Goal: Task Accomplishment & Management: Use online tool/utility

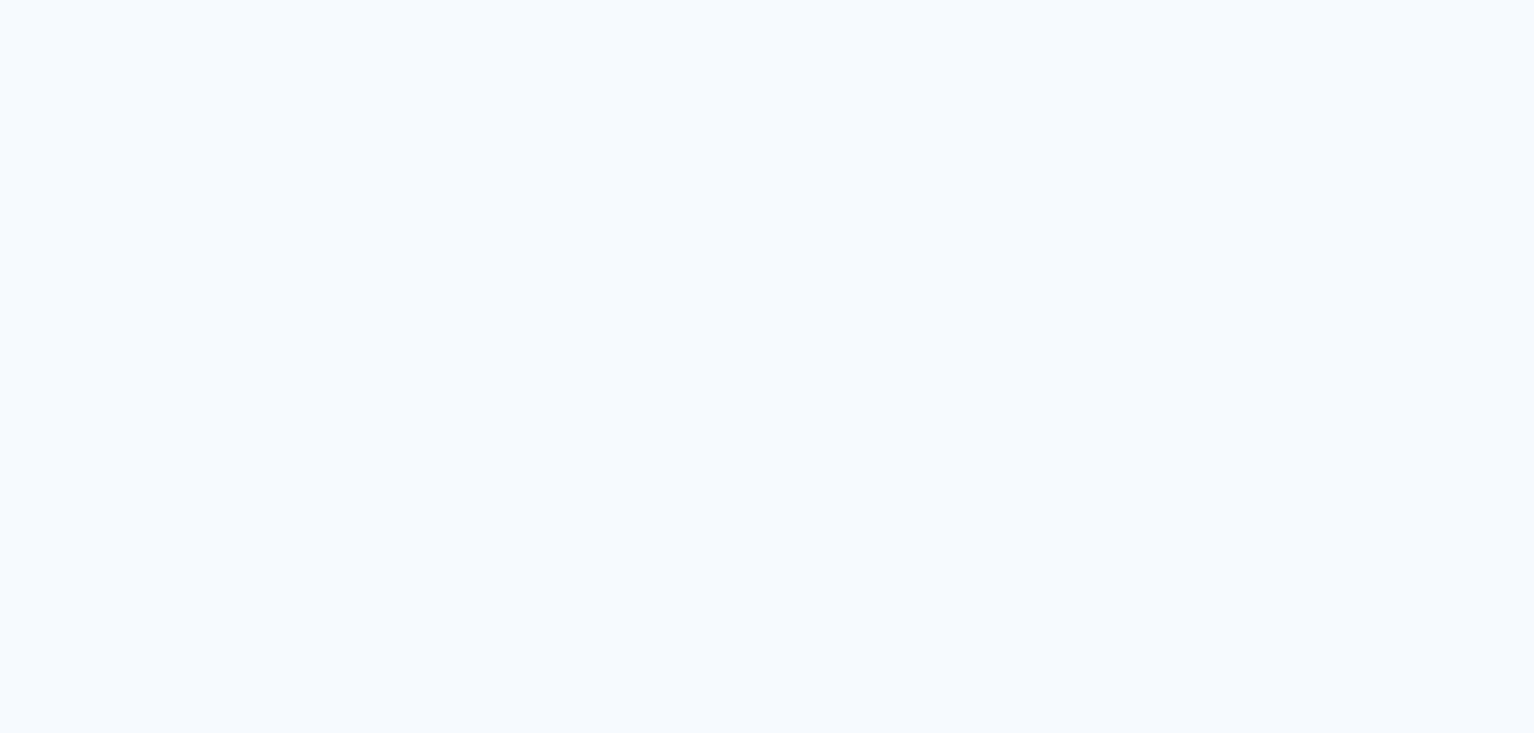
type input "Todas as fotos"
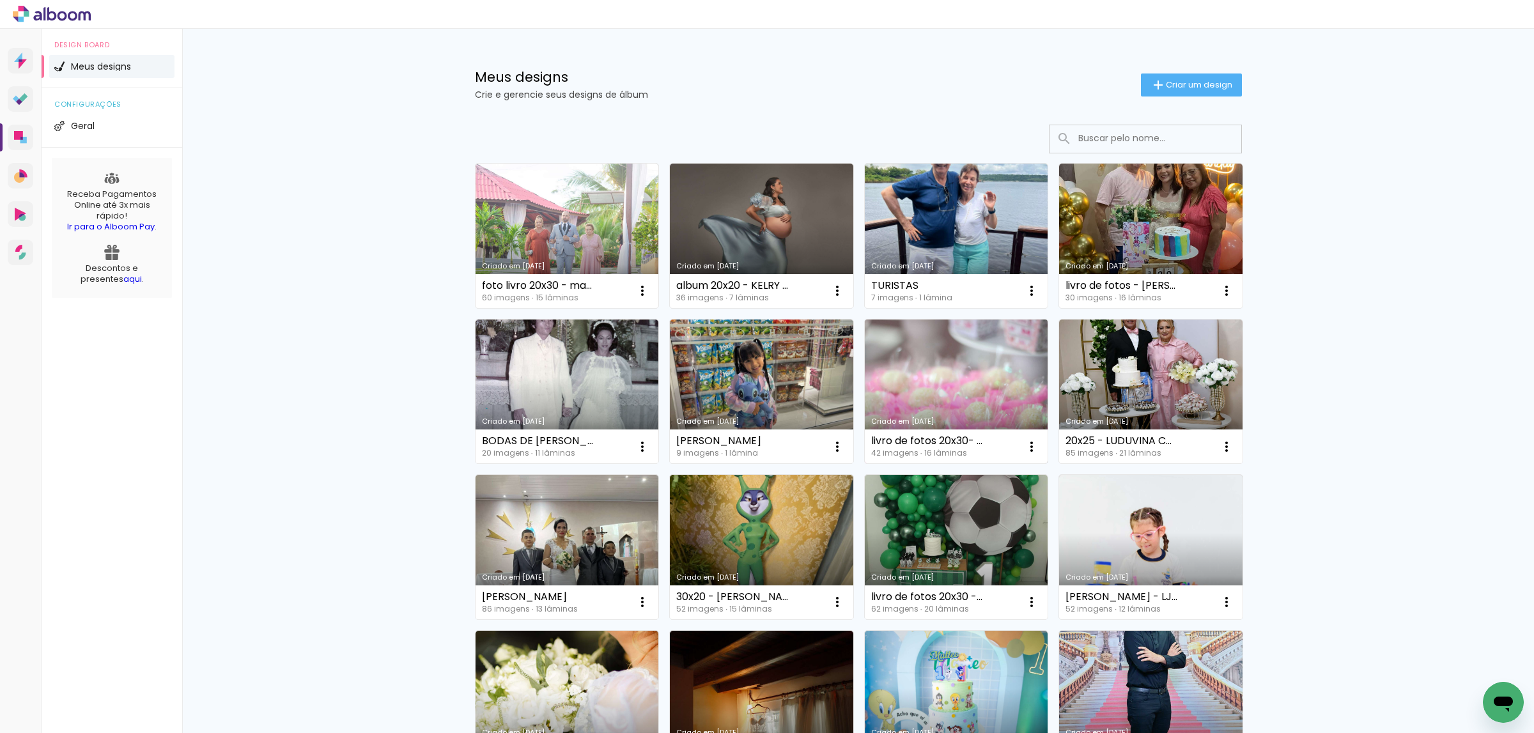
scroll to position [192, 0]
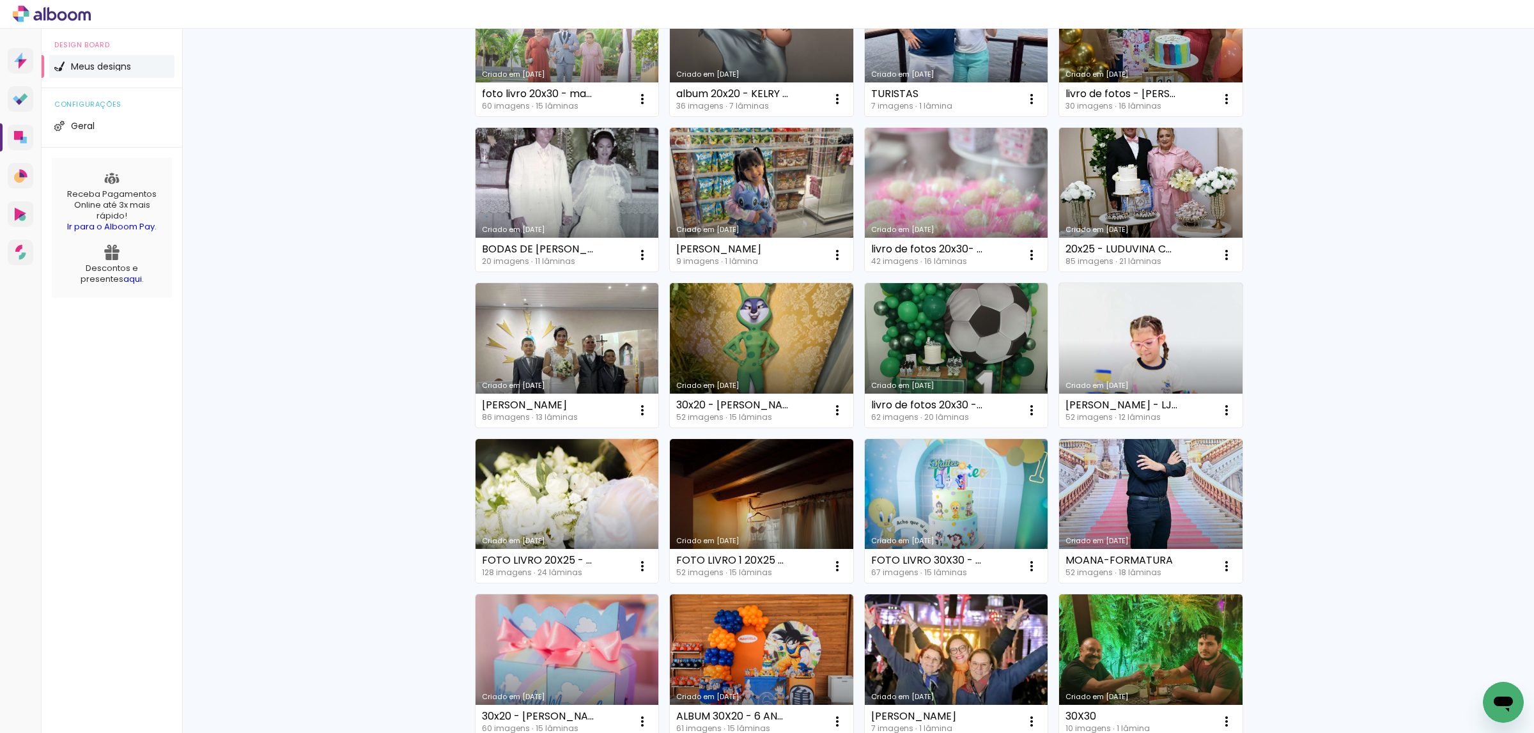
click at [1146, 484] on link "Criado em [DATE]" at bounding box center [1150, 511] width 183 height 144
